Goal: Information Seeking & Learning: Learn about a topic

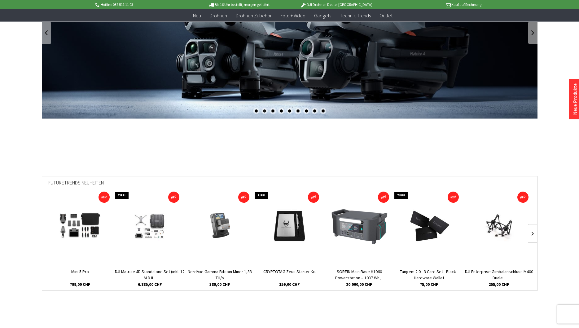
scroll to position [105, 0]
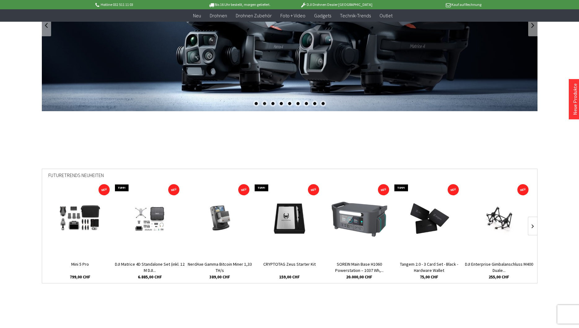
click at [82, 164] on img at bounding box center [80, 218] width 62 height 41
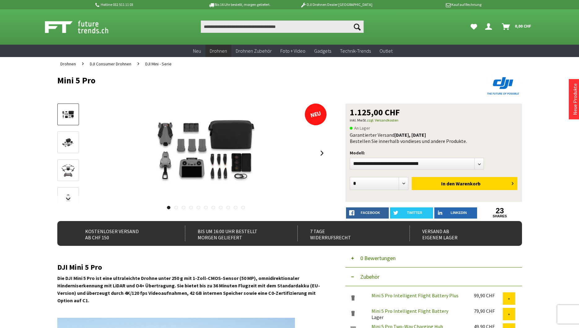
click at [0, 0] on div at bounding box center [0, 0] width 0 height 0
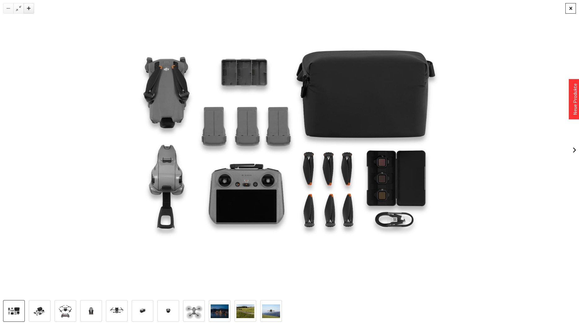
click at [570, 8] on div at bounding box center [570, 8] width 11 height 11
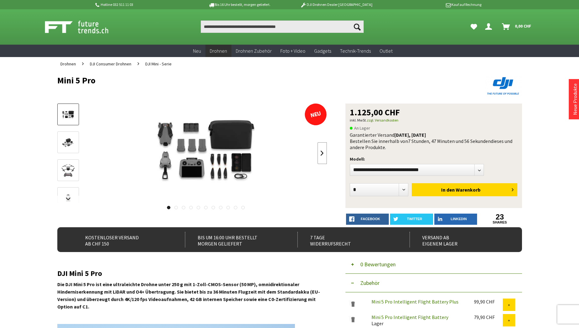
click at [319, 155] on link at bounding box center [321, 153] width 9 height 22
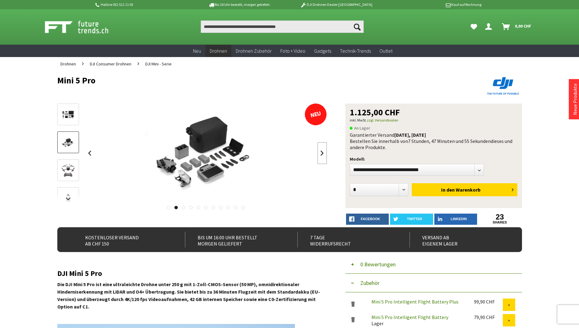
click at [321, 153] on link at bounding box center [321, 153] width 9 height 22
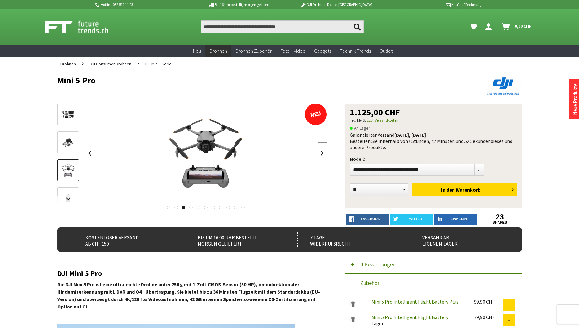
click at [321, 153] on link at bounding box center [321, 153] width 9 height 22
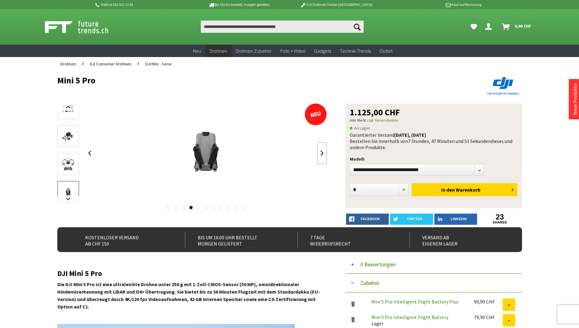
click at [321, 153] on link at bounding box center [321, 153] width 9 height 22
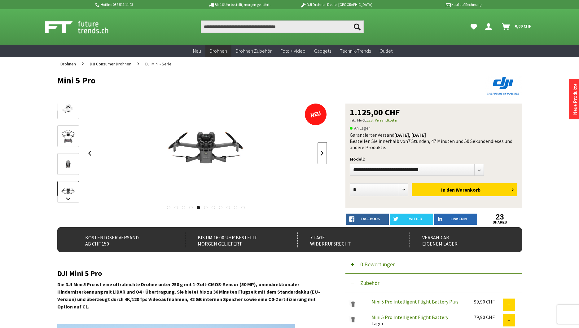
click at [321, 153] on link at bounding box center [321, 153] width 9 height 22
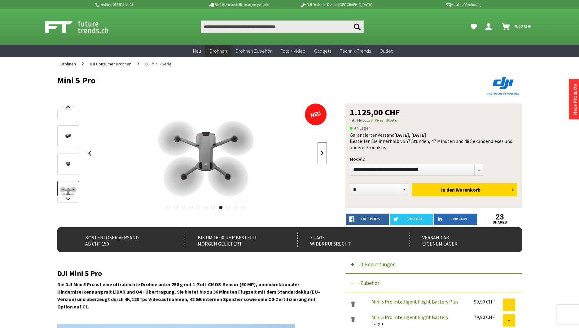
click at [321, 153] on link at bounding box center [321, 153] width 9 height 22
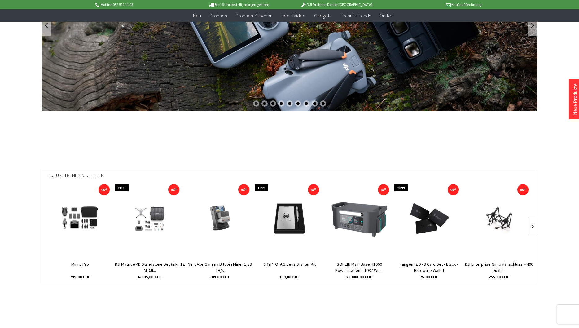
scroll to position [105, 0]
click at [374, 234] on img at bounding box center [359, 218] width 57 height 37
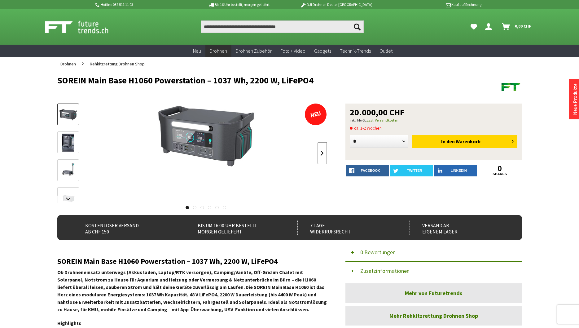
click at [324, 155] on link at bounding box center [321, 153] width 9 height 22
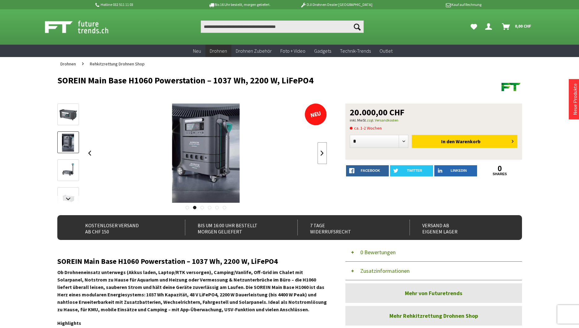
click at [324, 155] on link at bounding box center [321, 153] width 9 height 22
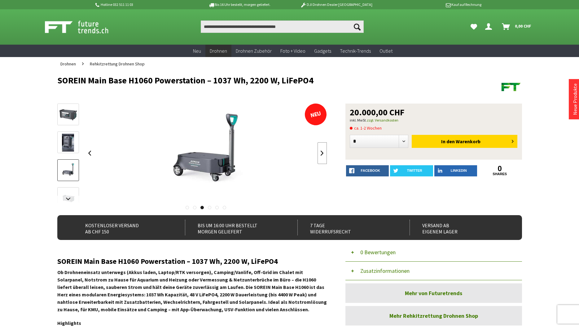
click at [324, 155] on link at bounding box center [321, 153] width 9 height 22
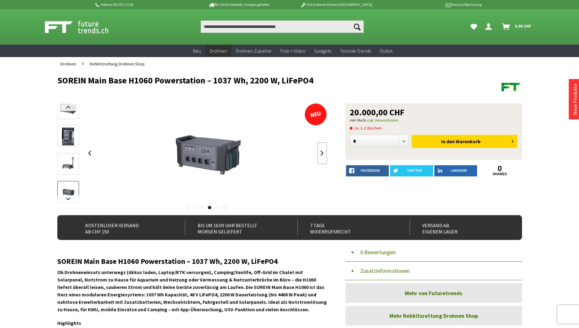
click at [324, 155] on link at bounding box center [321, 153] width 9 height 22
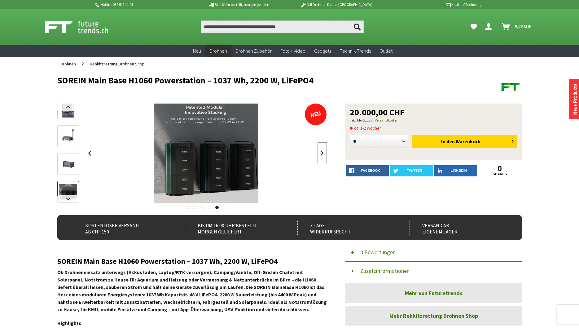
click at [324, 155] on link at bounding box center [321, 153] width 9 height 22
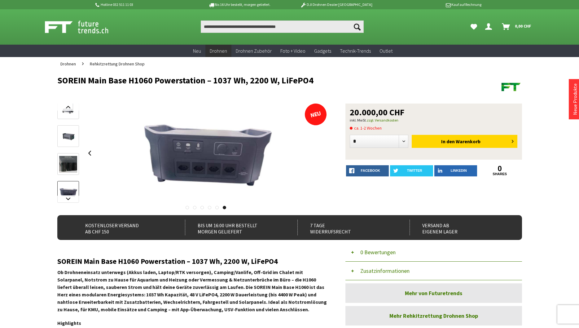
click at [324, 155] on div at bounding box center [206, 152] width 242 height 99
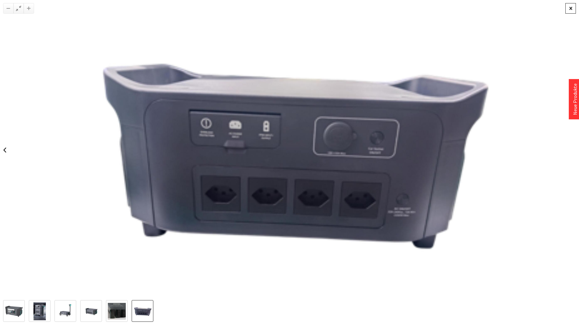
click at [574, 5] on div at bounding box center [570, 8] width 11 height 11
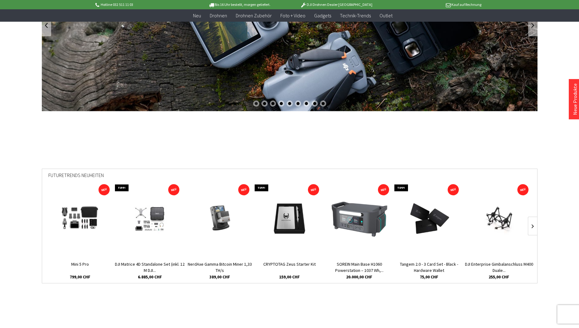
scroll to position [105, 0]
click at [535, 223] on link at bounding box center [532, 226] width 9 height 19
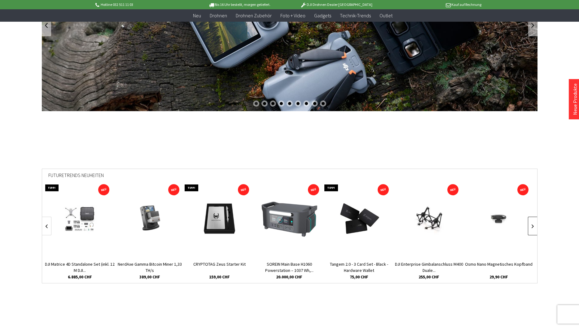
click at [535, 223] on link at bounding box center [532, 226] width 9 height 19
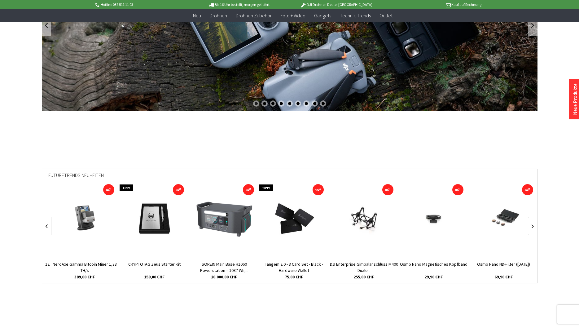
click at [535, 223] on link at bounding box center [532, 226] width 9 height 19
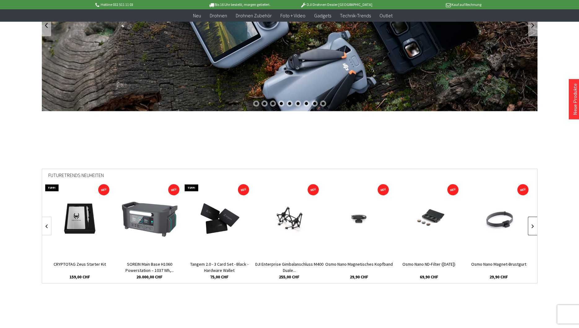
click at [535, 223] on link at bounding box center [532, 226] width 9 height 19
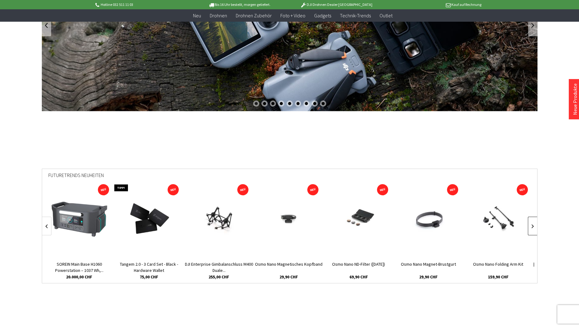
click at [535, 223] on link at bounding box center [532, 226] width 9 height 19
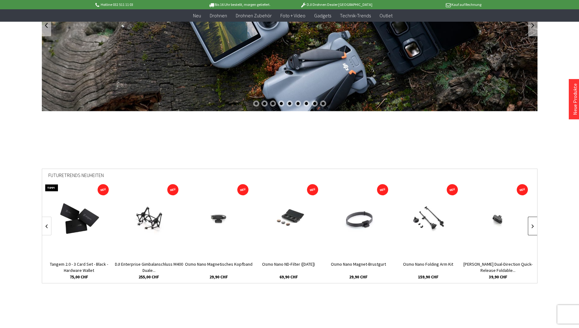
click at [535, 223] on link at bounding box center [532, 226] width 9 height 19
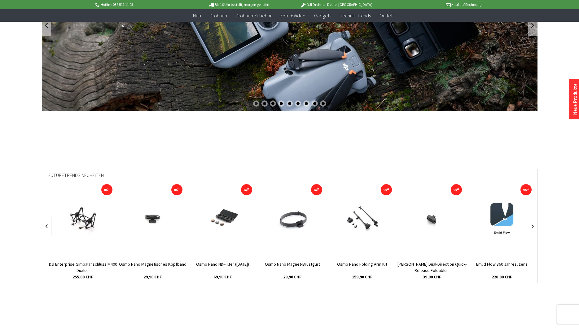
click at [535, 223] on link at bounding box center [532, 226] width 9 height 19
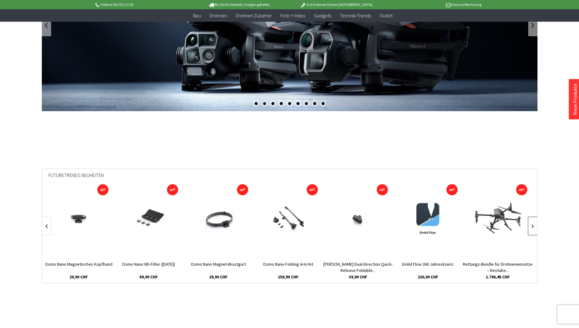
click at [535, 223] on link at bounding box center [532, 226] width 9 height 19
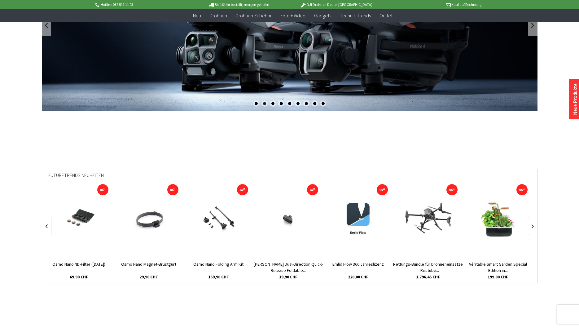
scroll to position [0, 560]
click at [535, 223] on link at bounding box center [532, 226] width 9 height 19
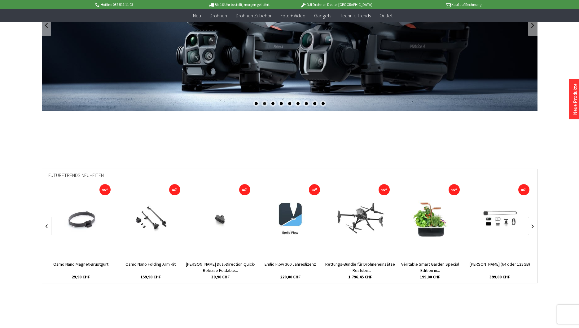
scroll to position [0, 630]
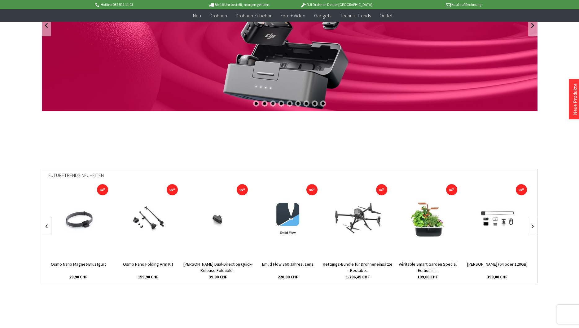
click at [362, 224] on img at bounding box center [357, 218] width 53 height 37
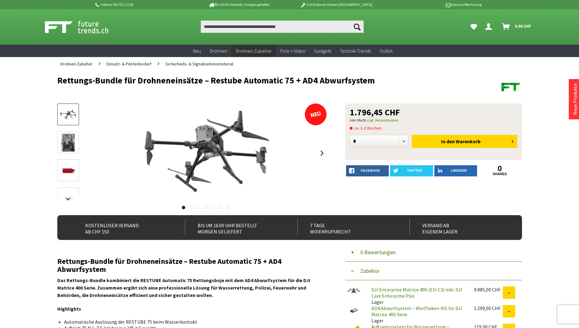
click at [67, 138] on img at bounding box center [68, 143] width 14 height 18
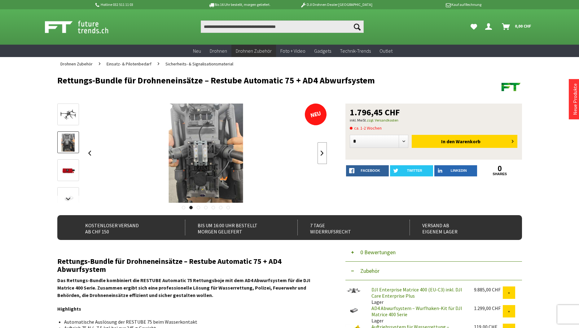
click at [323, 154] on link at bounding box center [321, 153] width 9 height 22
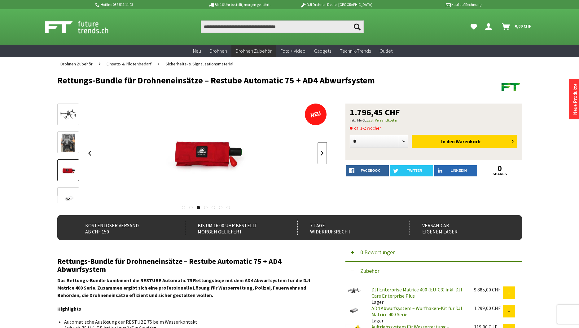
click at [323, 154] on link at bounding box center [321, 153] width 9 height 22
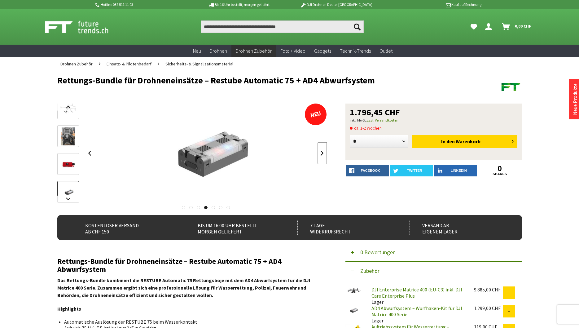
click at [323, 154] on link at bounding box center [321, 153] width 9 height 22
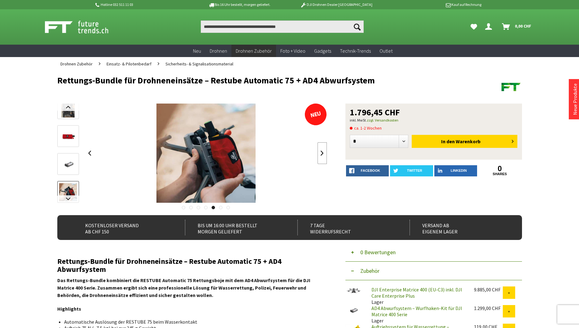
click at [323, 154] on link at bounding box center [321, 153] width 9 height 22
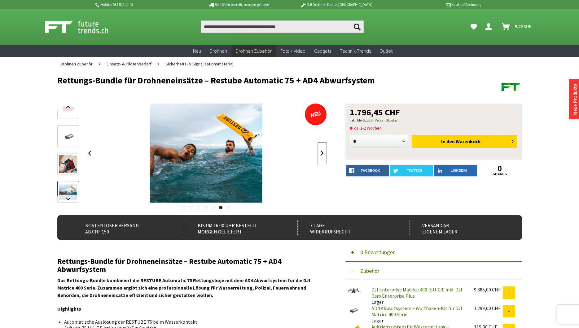
click at [323, 154] on link at bounding box center [321, 153] width 9 height 22
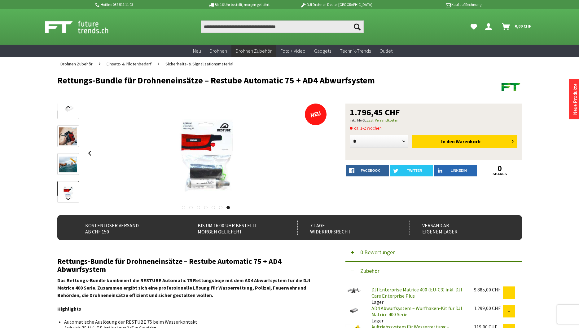
click at [323, 154] on div at bounding box center [206, 152] width 242 height 99
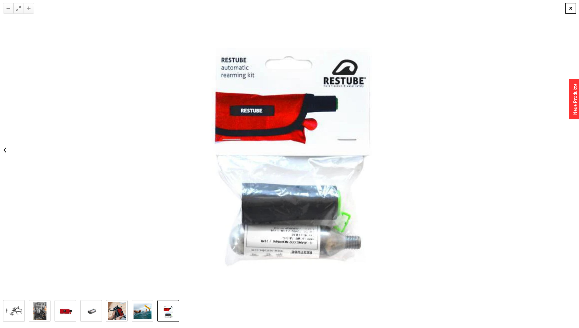
click at [571, 8] on div at bounding box center [570, 8] width 11 height 11
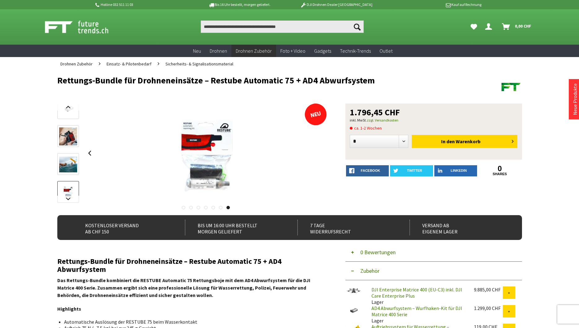
click at [72, 189] on img at bounding box center [68, 192] width 18 height 18
click at [69, 199] on link at bounding box center [68, 198] width 22 height 7
click at [69, 199] on div at bounding box center [68, 104] width 22 height 195
click at [67, 155] on img at bounding box center [68, 158] width 18 height 16
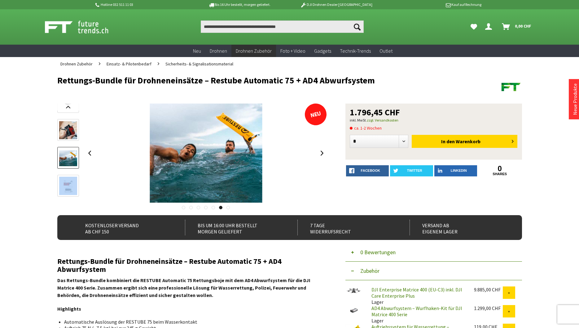
click at [68, 132] on img at bounding box center [68, 130] width 18 height 18
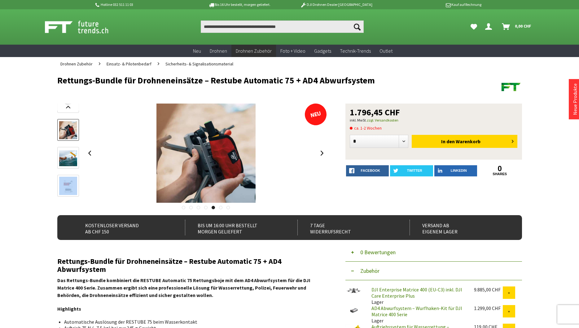
click at [70, 126] on img at bounding box center [68, 130] width 18 height 18
click at [67, 107] on link at bounding box center [68, 106] width 22 height 7
click at [72, 151] on img at bounding box center [68, 152] width 18 height 12
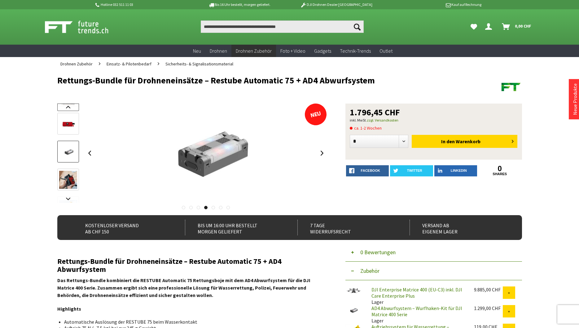
click at [69, 107] on link at bounding box center [68, 106] width 22 height 7
click at [69, 107] on link at bounding box center [68, 114] width 22 height 22
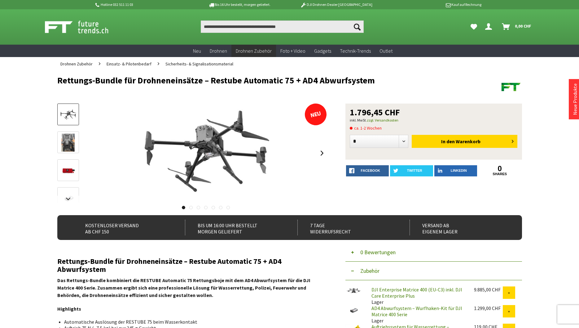
click at [67, 138] on img at bounding box center [68, 143] width 14 height 18
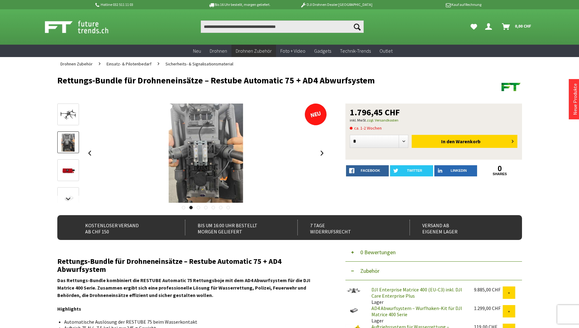
click at [69, 117] on img at bounding box center [68, 114] width 18 height 13
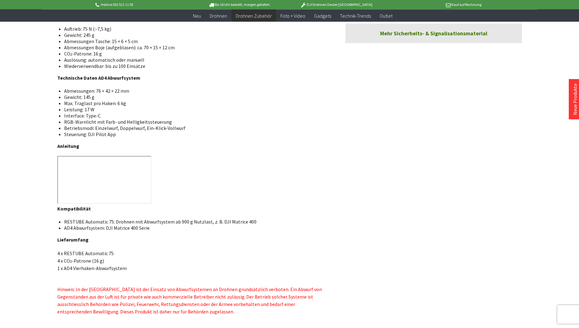
scroll to position [400, 0]
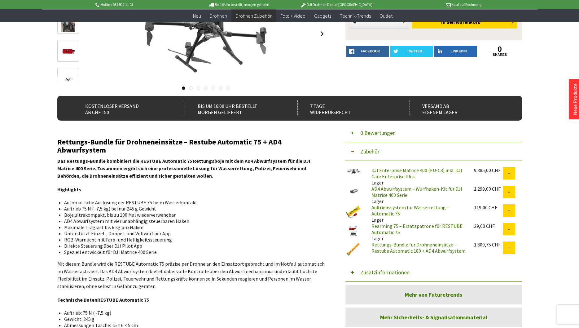
scroll to position [0, 0]
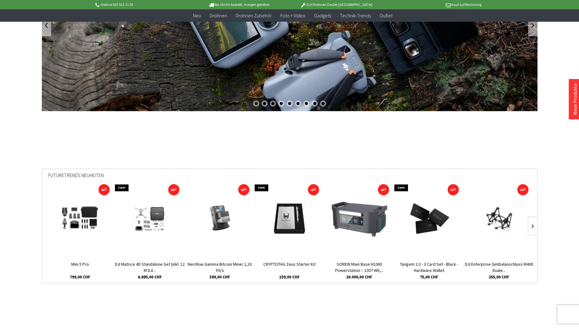
scroll to position [105, 0]
click at [533, 228] on link at bounding box center [532, 226] width 9 height 19
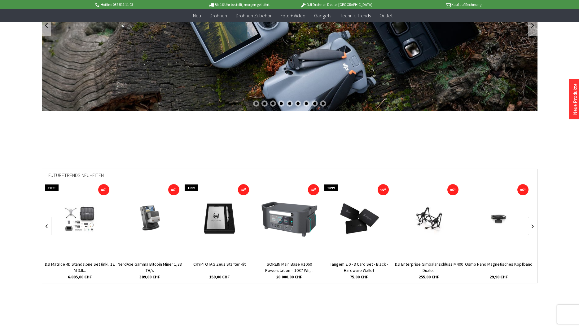
click at [533, 228] on link at bounding box center [532, 226] width 9 height 19
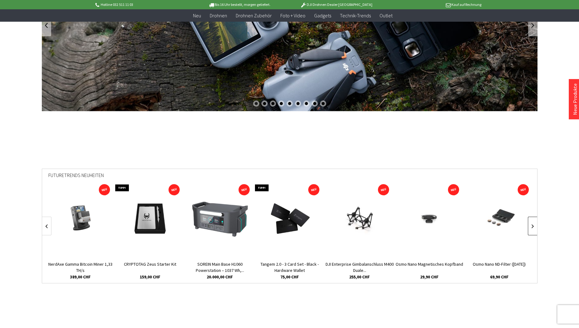
click at [533, 228] on link at bounding box center [532, 226] width 9 height 19
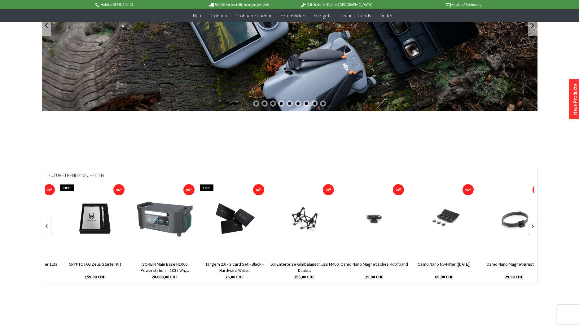
click at [533, 228] on link at bounding box center [532, 226] width 9 height 19
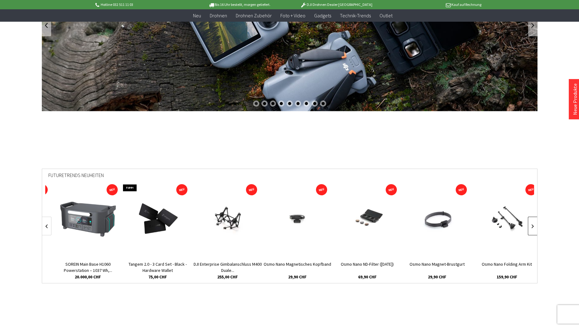
click at [533, 228] on link at bounding box center [532, 226] width 9 height 19
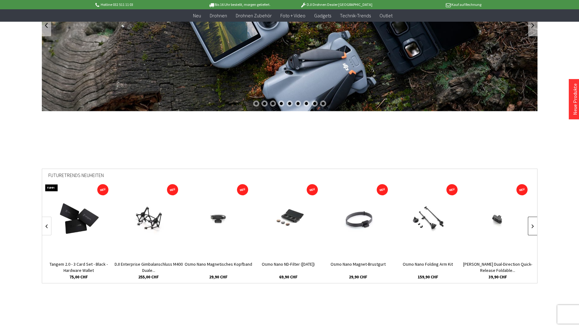
click at [533, 228] on link at bounding box center [532, 226] width 9 height 19
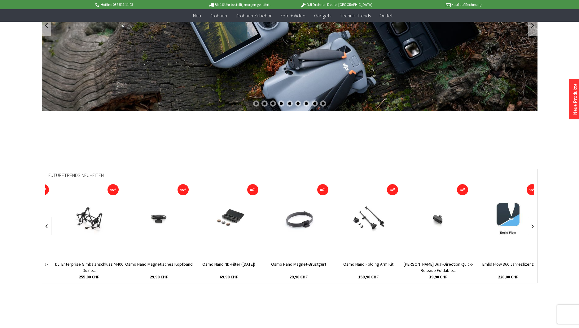
click at [533, 228] on link at bounding box center [532, 226] width 9 height 19
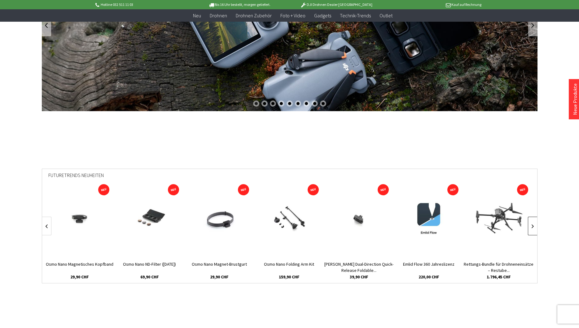
click at [533, 228] on link at bounding box center [532, 226] width 9 height 19
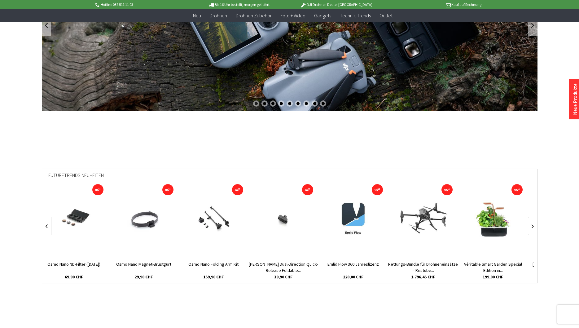
click at [533, 228] on link at bounding box center [532, 226] width 9 height 19
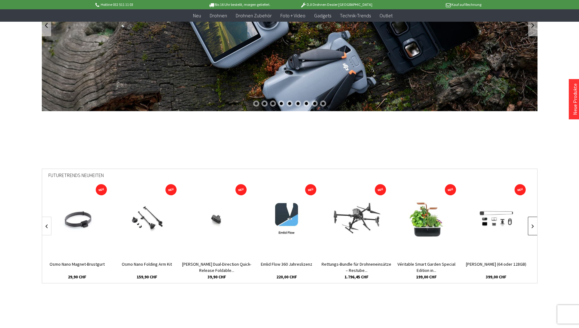
click at [533, 228] on link at bounding box center [532, 226] width 9 height 19
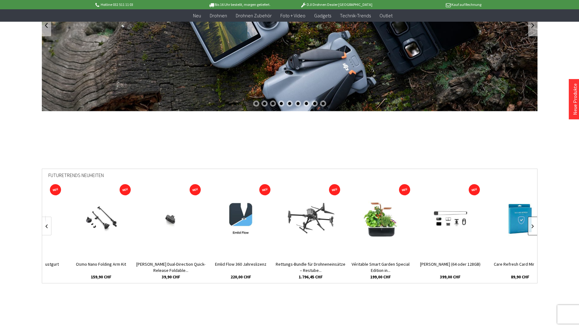
click at [533, 228] on link at bounding box center [532, 226] width 9 height 19
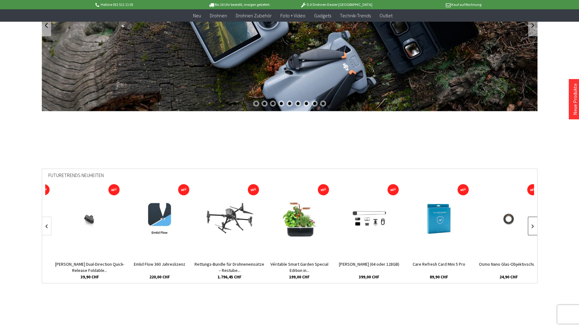
click at [533, 228] on link at bounding box center [532, 226] width 9 height 19
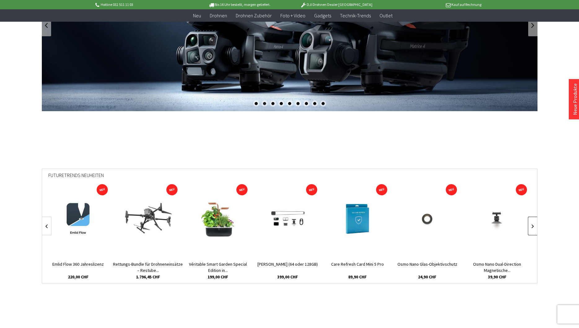
scroll to position [0, 840]
click at [533, 228] on link at bounding box center [532, 226] width 9 height 19
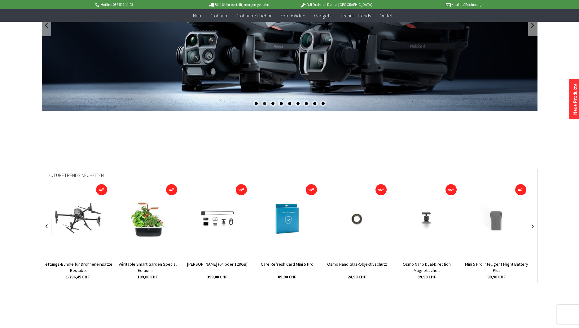
click at [533, 228] on link at bounding box center [532, 226] width 9 height 19
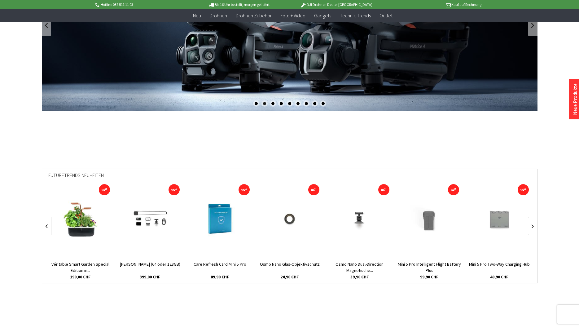
click at [533, 228] on link at bounding box center [532, 226] width 9 height 19
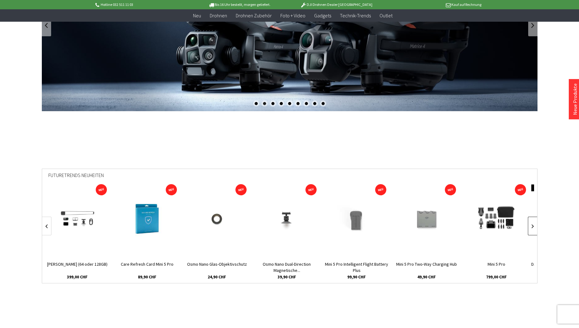
click at [533, 228] on link at bounding box center [532, 226] width 9 height 19
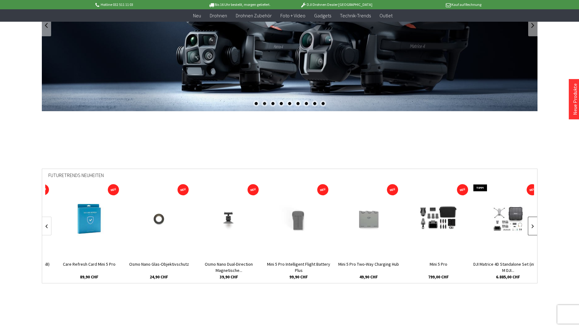
click at [533, 228] on link at bounding box center [532, 226] width 9 height 19
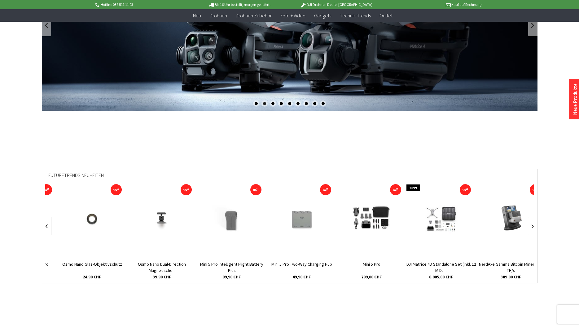
click at [533, 228] on link at bounding box center [532, 226] width 9 height 19
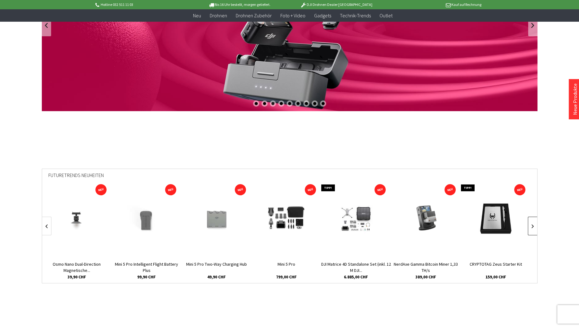
click at [533, 228] on link at bounding box center [532, 226] width 9 height 19
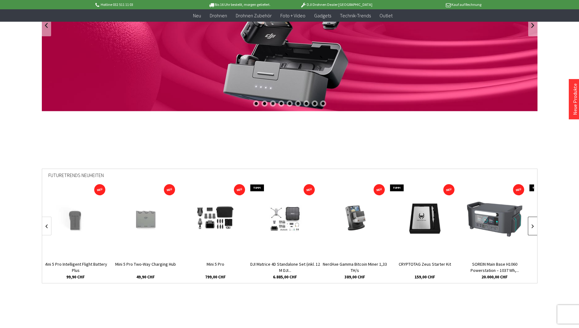
click at [533, 228] on link at bounding box center [532, 226] width 9 height 19
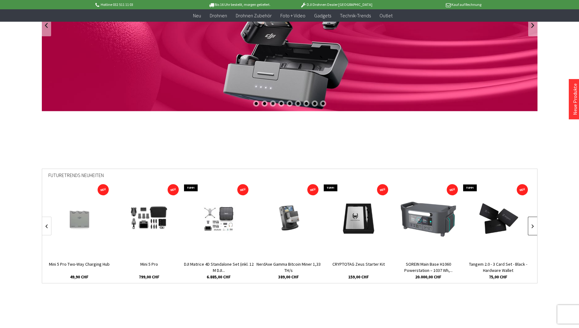
scroll to position [0, 1400]
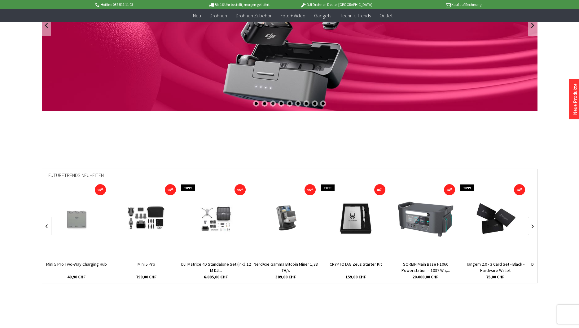
click at [533, 228] on link at bounding box center [532, 226] width 9 height 19
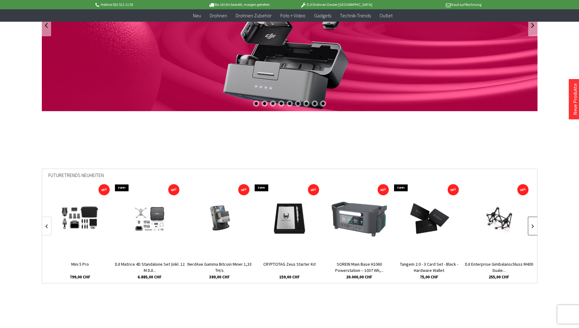
click at [533, 228] on link at bounding box center [532, 226] width 9 height 19
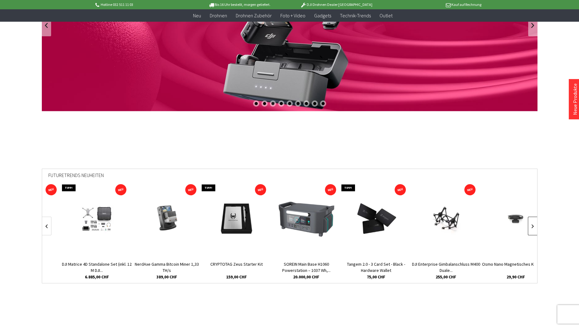
click at [533, 228] on link at bounding box center [532, 226] width 9 height 19
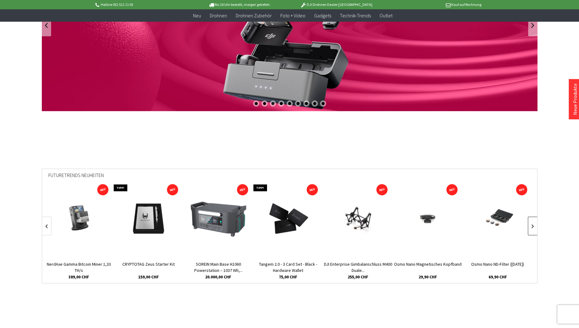
click at [533, 228] on link at bounding box center [532, 226] width 9 height 19
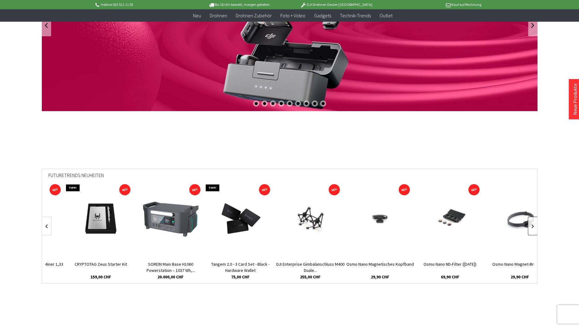
click at [533, 228] on link at bounding box center [532, 226] width 9 height 19
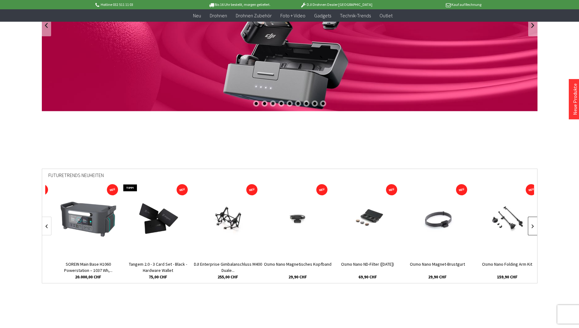
click at [533, 228] on link at bounding box center [532, 226] width 9 height 19
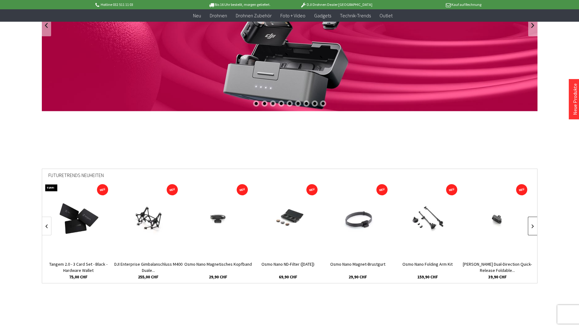
click at [533, 228] on link at bounding box center [532, 226] width 9 height 19
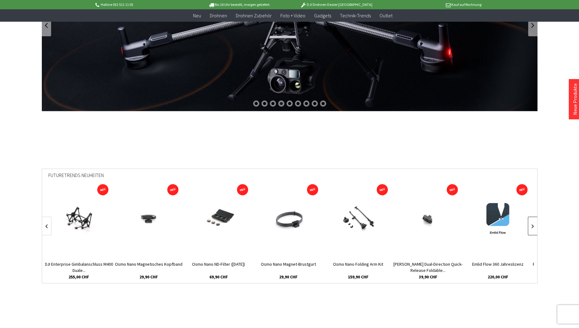
scroll to position [0, 0]
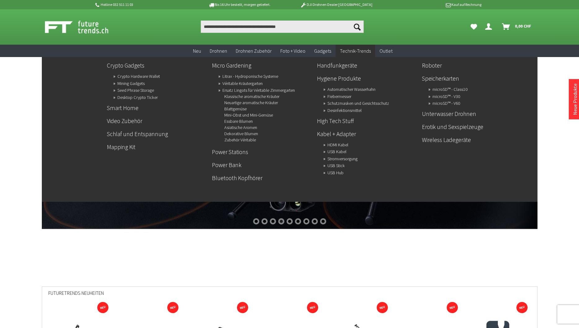
click at [339, 51] on link "Technik-Trends" at bounding box center [355, 51] width 40 height 13
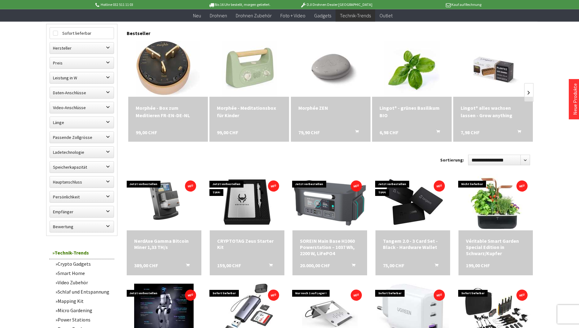
scroll to position [190, 0]
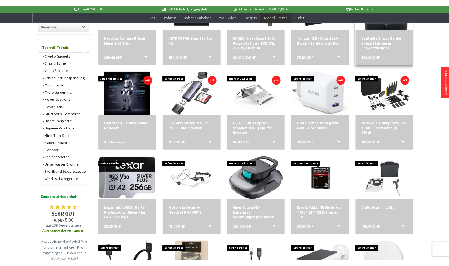
scroll to position [379, 0]
